Goal: Task Accomplishment & Management: Manage account settings

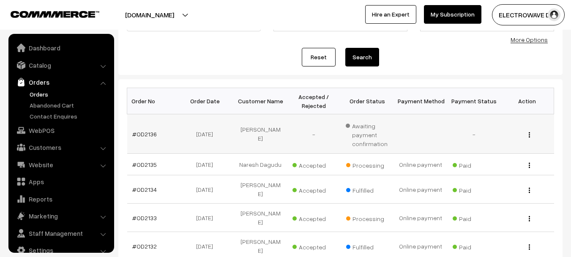
scroll to position [14, 0]
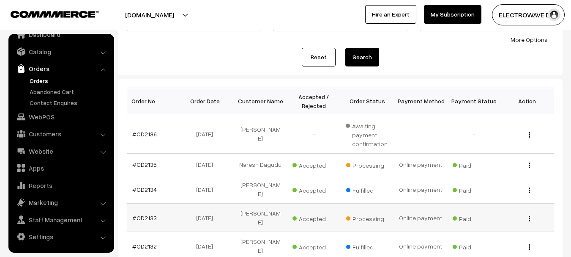
click at [148, 203] on td "#OD2133" at bounding box center [153, 217] width 53 height 28
click at [147, 214] on link "#OD2133" at bounding box center [144, 217] width 25 height 7
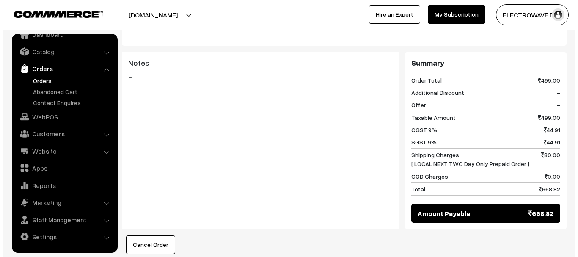
scroll to position [465, 0]
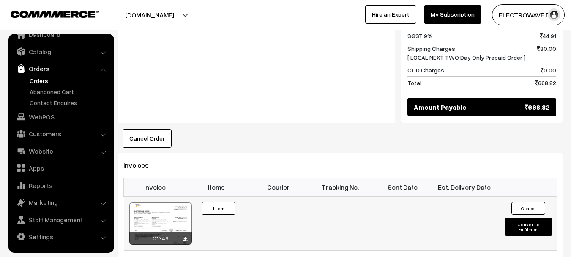
click at [526, 218] on button "Convert to Fulfilment" at bounding box center [529, 227] width 48 height 18
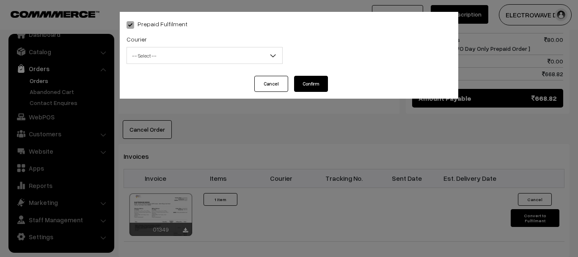
click at [206, 50] on span "-- Select --" at bounding box center [204, 55] width 155 height 15
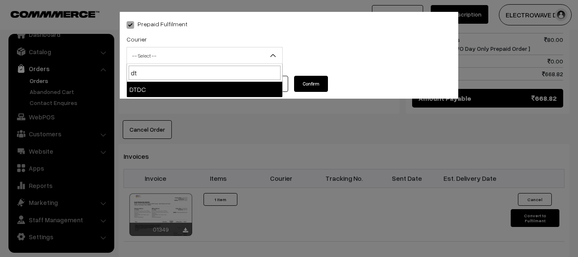
type input "dt"
select select "7"
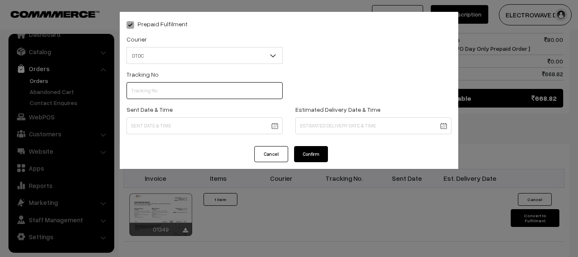
click at [189, 86] on input "text" at bounding box center [204, 90] width 156 height 17
type input "C55403990"
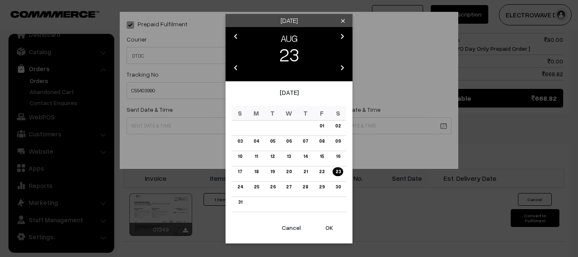
click at [188, 127] on body "Thank you for showing interest. Our team will call you shortly. Close dhruvpro.…" at bounding box center [289, 3] width 578 height 936
click at [326, 227] on button "OK" at bounding box center [329, 227] width 34 height 19
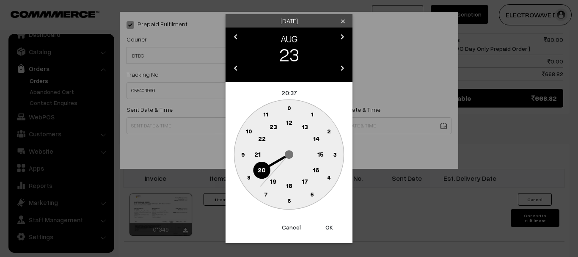
click at [326, 227] on button "OK" at bounding box center [329, 227] width 34 height 19
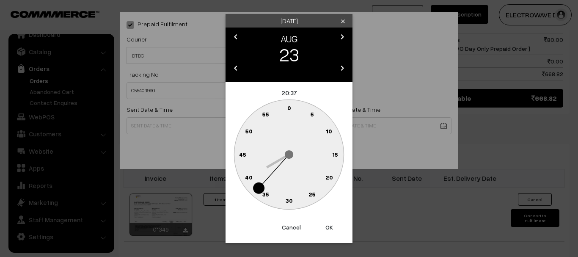
click at [326, 227] on button "OK" at bounding box center [329, 227] width 34 height 19
type input "23-08-2025 20:37"
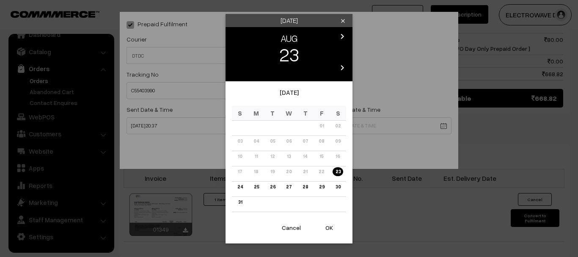
click at [361, 119] on body "Thank you for showing interest. Our team will call you shortly. Close dhruvpro.…" at bounding box center [289, 3] width 578 height 936
click at [274, 188] on link "26" at bounding box center [272, 186] width 11 height 9
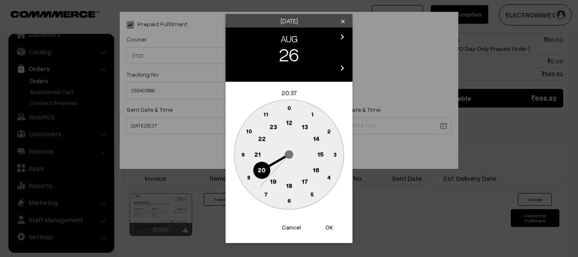
click at [293, 225] on button "Cancel" at bounding box center [291, 227] width 34 height 19
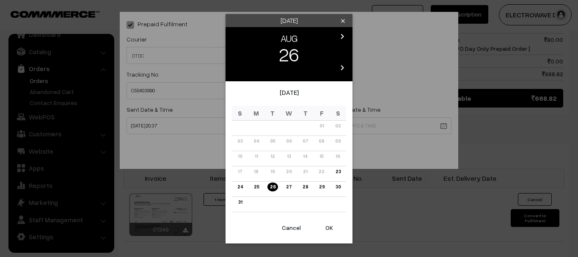
click at [330, 229] on button "OK" at bounding box center [329, 227] width 34 height 19
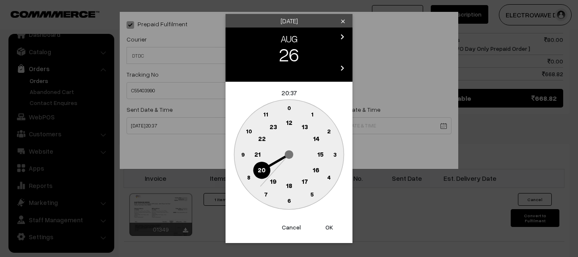
click at [330, 229] on button "OK" at bounding box center [329, 227] width 34 height 19
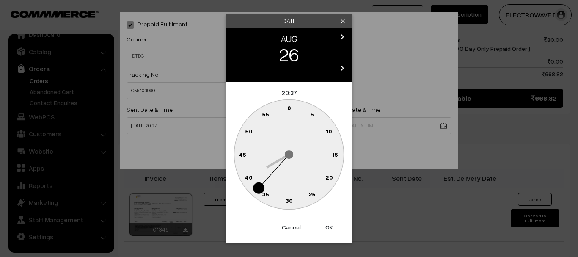
click at [330, 229] on button "OK" at bounding box center [329, 227] width 34 height 19
type input "26-08-2025 20:37"
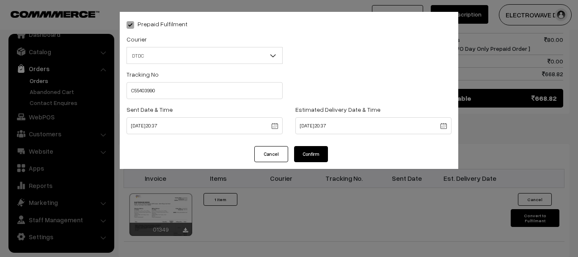
click at [322, 152] on button "Confirm" at bounding box center [311, 154] width 34 height 16
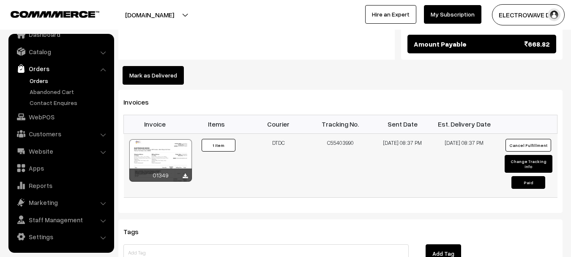
scroll to position [507, 0]
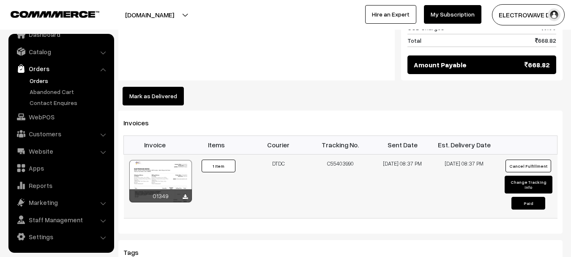
drag, startPoint x: 268, startPoint y: 134, endPoint x: 361, endPoint y: 139, distance: 93.5
click at [361, 154] on tr "01349 Invoice #01349 ×" at bounding box center [341, 186] width 434 height 64
click at [346, 154] on td "C55403990" at bounding box center [341, 186] width 62 height 64
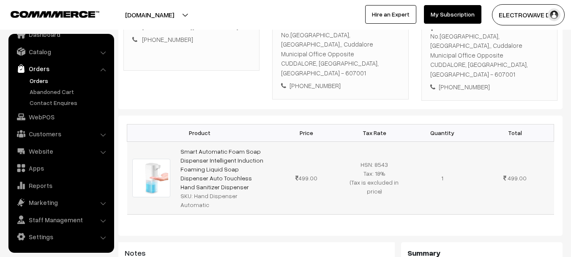
scroll to position [127, 0]
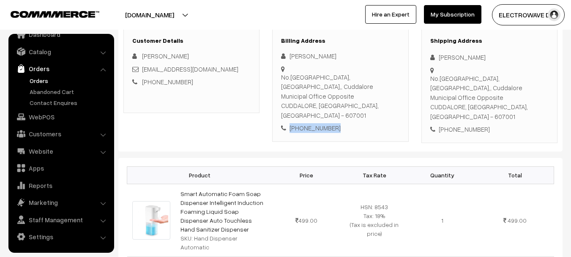
drag, startPoint x: 289, startPoint y: 105, endPoint x: 332, endPoint y: 112, distance: 43.6
click at [341, 123] on div "[PHONE_NUMBER]" at bounding box center [340, 128] width 118 height 10
copy div "[PHONE_NUMBER]"
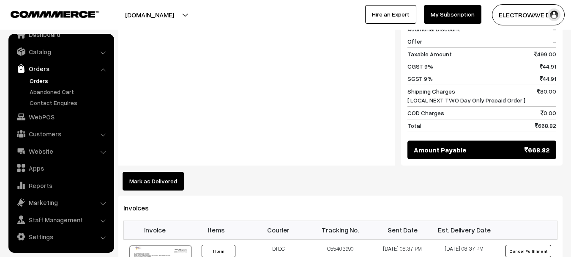
scroll to position [423, 0]
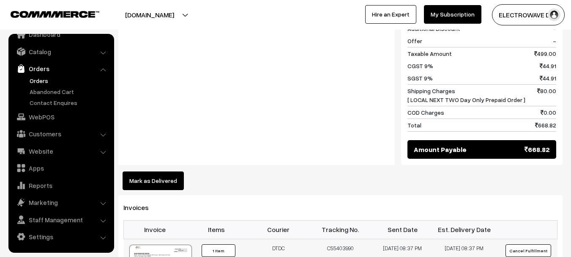
drag, startPoint x: 273, startPoint y: 218, endPoint x: 375, endPoint y: 230, distance: 103.1
copy tr "DTDC C55403990"
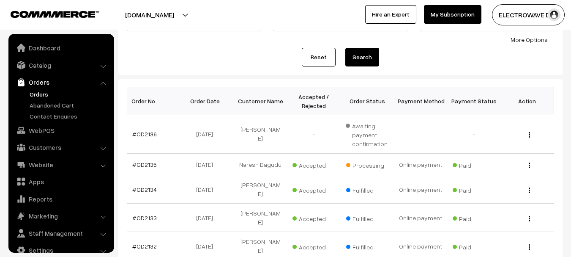
scroll to position [14, 0]
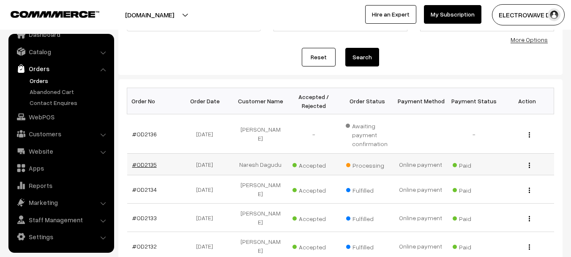
click at [145, 164] on link "#OD2135" at bounding box center [144, 164] width 25 height 7
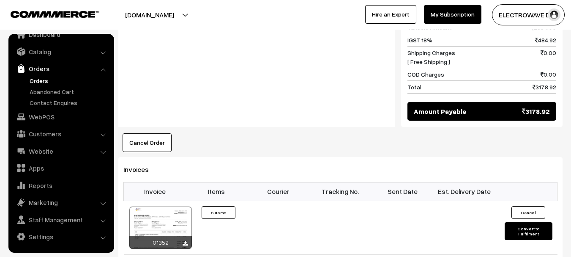
scroll to position [423, 0]
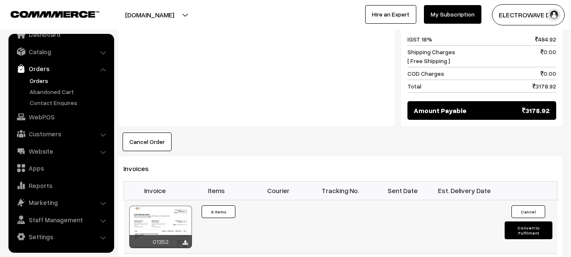
click at [535, 221] on button "Convert to Fulfilment" at bounding box center [529, 230] width 48 height 18
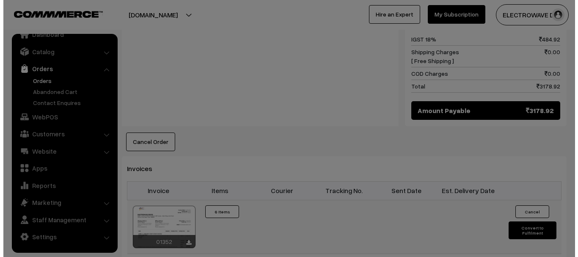
scroll to position [423, 0]
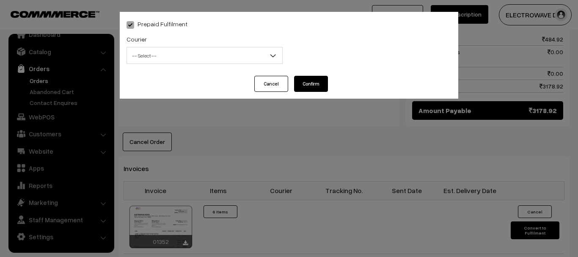
click at [165, 45] on div "Courier -- Select -- BlueDart Xpressbees Delhivery Speed Post Dunzo DTDC shreet…" at bounding box center [204, 49] width 156 height 30
click at [170, 59] on span "-- Select --" at bounding box center [204, 55] width 155 height 15
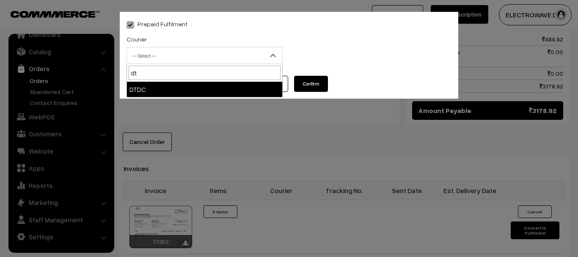
type input "dt"
select select "7"
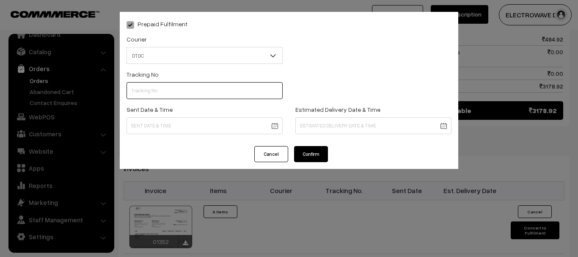
click at [177, 95] on input "text" at bounding box center [204, 90] width 156 height 17
type input "c"
type input "C55403989"
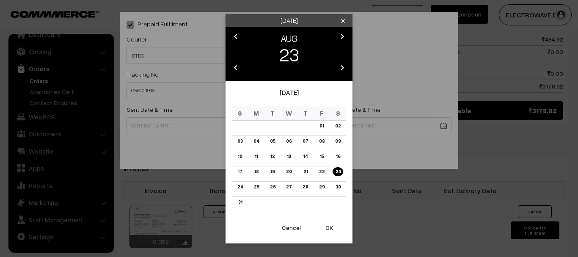
click at [177, 128] on body "Thank you for showing interest. Our team will call you shortly. Close dhruvpro.…" at bounding box center [289, 30] width 578 height 907
click at [334, 227] on button "OK" at bounding box center [329, 227] width 34 height 19
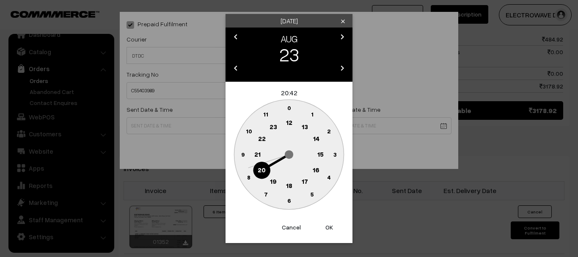
click at [334, 227] on button "OK" at bounding box center [329, 227] width 34 height 19
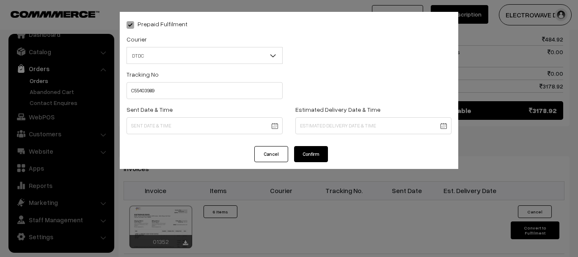
type input "23-08-2025 20:42"
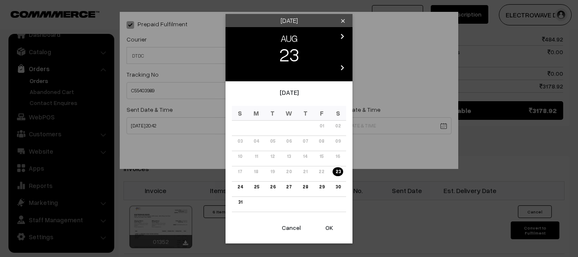
click at [371, 121] on body "Thank you for showing interest. Our team will call you shortly. Close dhruvpro.…" at bounding box center [289, 30] width 578 height 907
click at [274, 183] on link "26" at bounding box center [272, 186] width 11 height 9
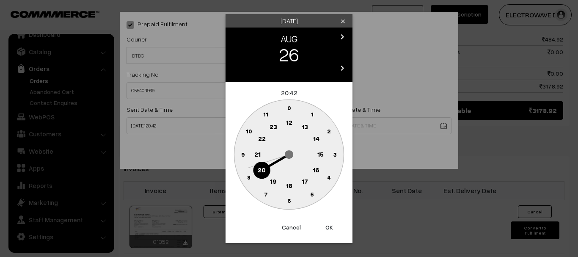
click at [290, 227] on button "Cancel" at bounding box center [291, 227] width 34 height 19
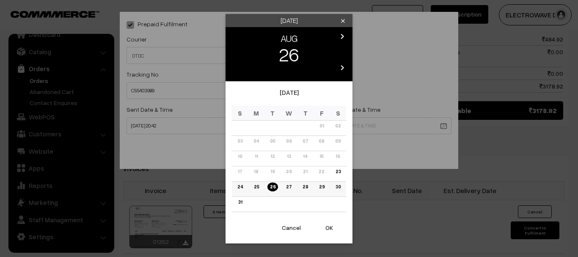
click at [285, 186] on link "27" at bounding box center [288, 186] width 11 height 9
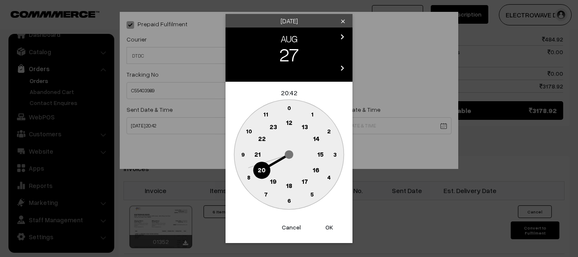
click at [332, 226] on button "OK" at bounding box center [329, 227] width 34 height 19
type input "27-08-2025 20:42"
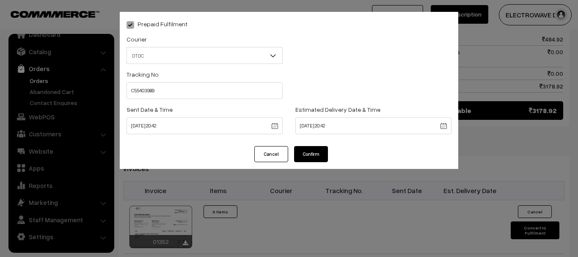
click at [317, 151] on button "Confirm" at bounding box center [311, 154] width 34 height 16
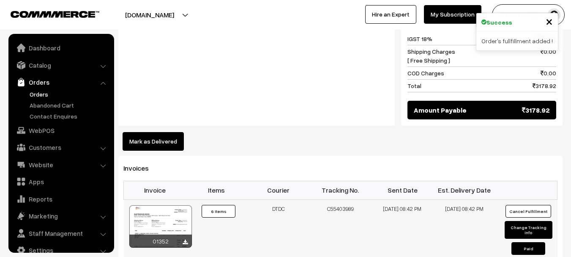
scroll to position [14, 0]
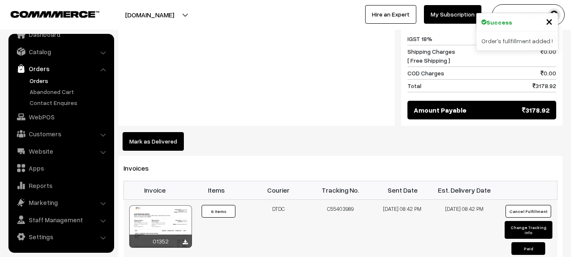
drag, startPoint x: 271, startPoint y: 180, endPoint x: 358, endPoint y: 181, distance: 86.7
click at [358, 199] on tr "01352 Invoice #01352 ×" at bounding box center [341, 231] width 434 height 64
copy tr "DTDC C55403989"
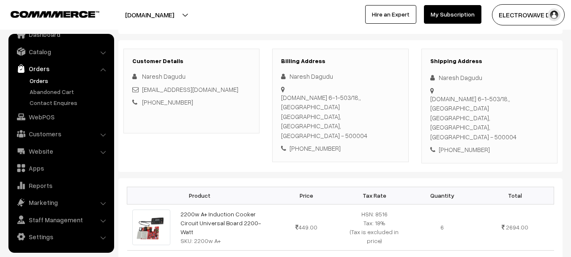
scroll to position [0, 0]
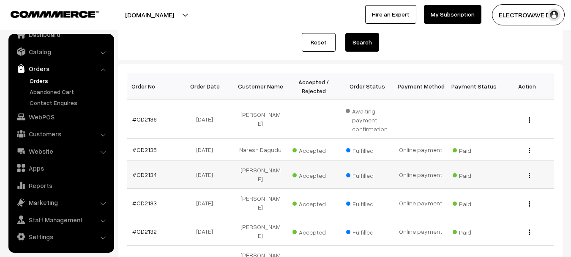
scroll to position [85, 0]
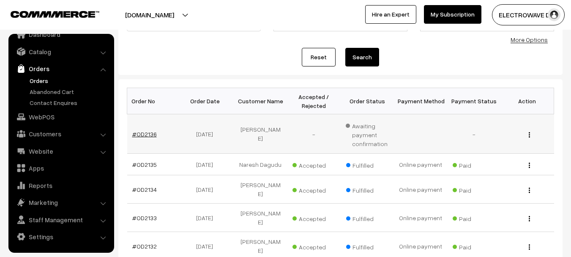
click at [148, 135] on link "#OD2136" at bounding box center [144, 133] width 25 height 7
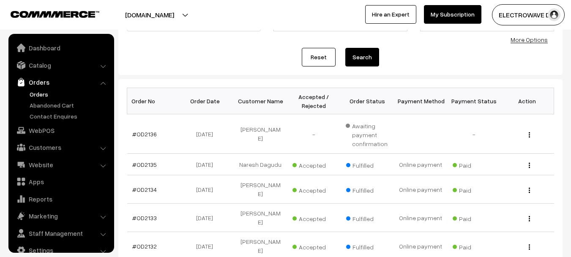
scroll to position [14, 0]
